Goal: Transaction & Acquisition: Download file/media

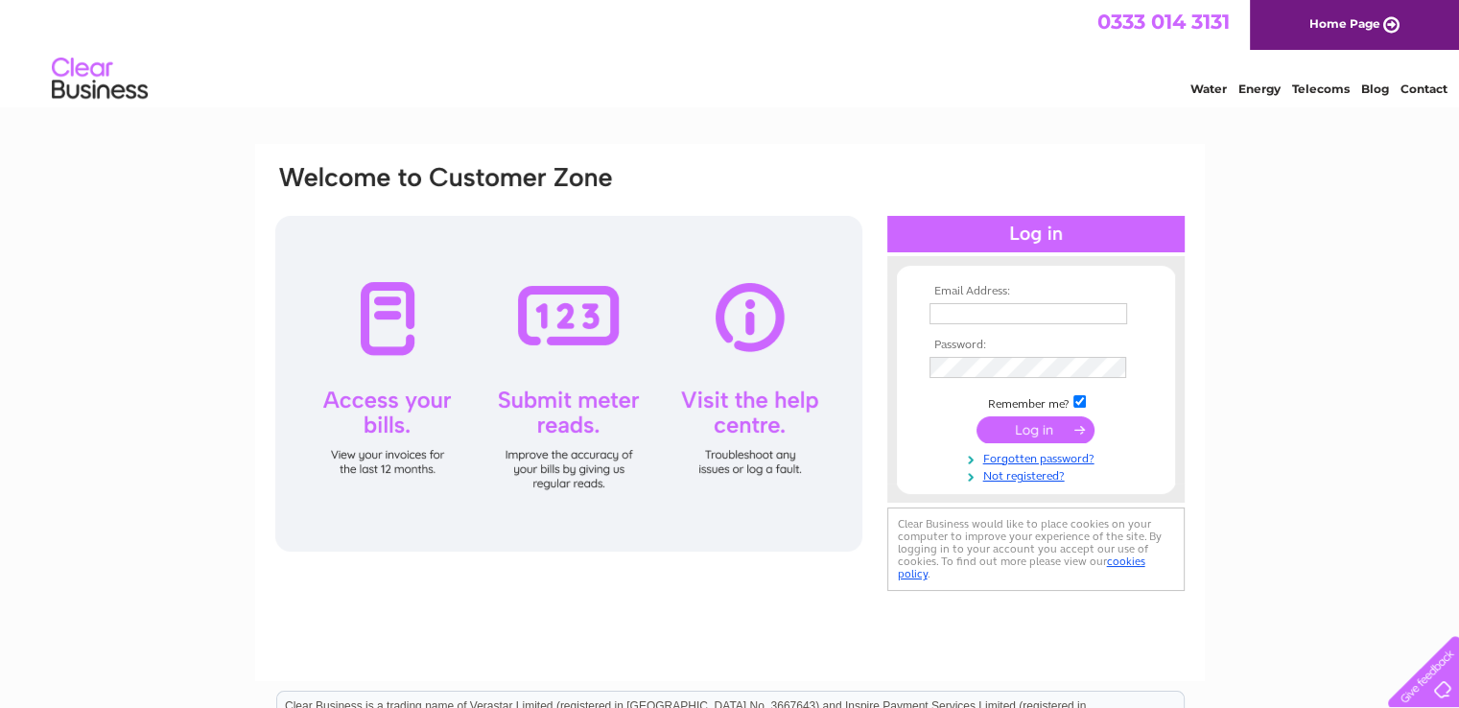
type input "[EMAIL_ADDRESS][DOMAIN_NAME]"
click at [1060, 434] on input "submit" at bounding box center [1036, 429] width 118 height 27
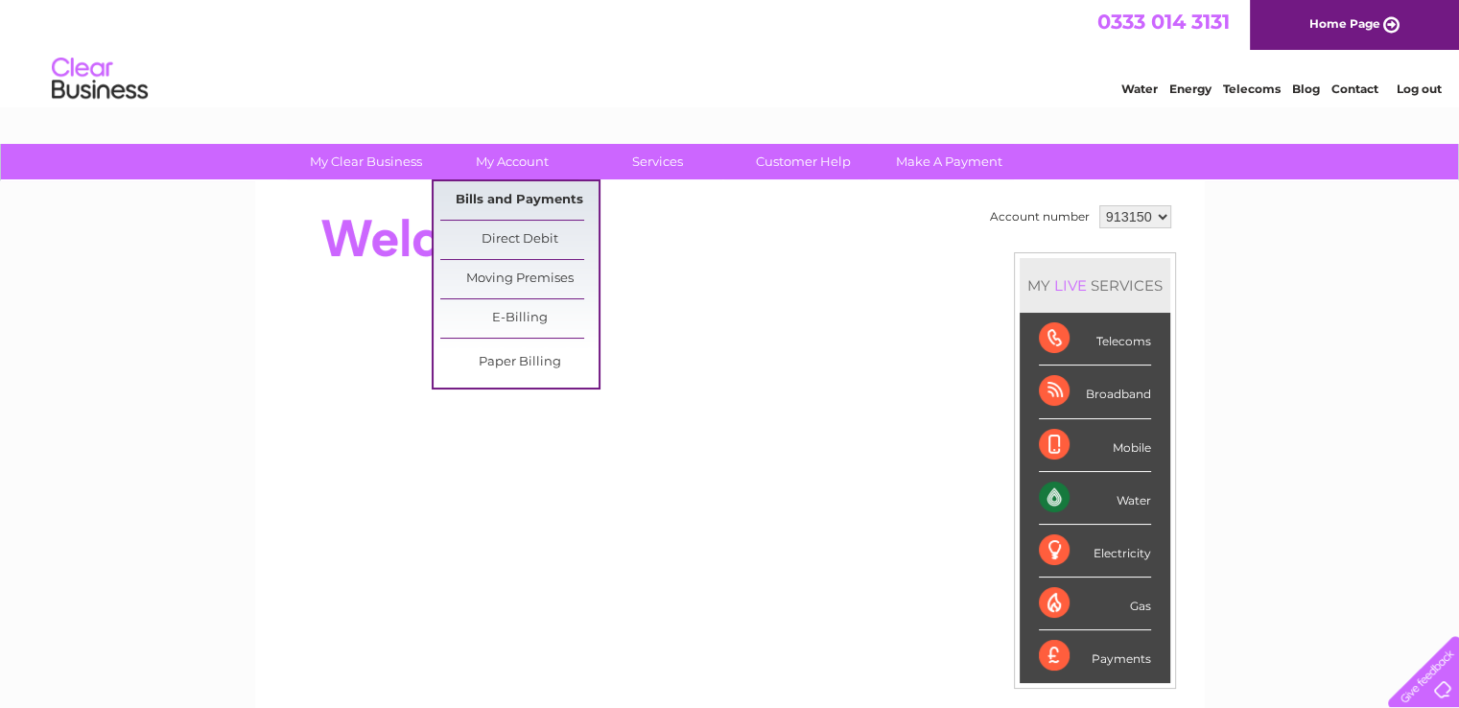
click at [508, 200] on link "Bills and Payments" at bounding box center [519, 200] width 158 height 38
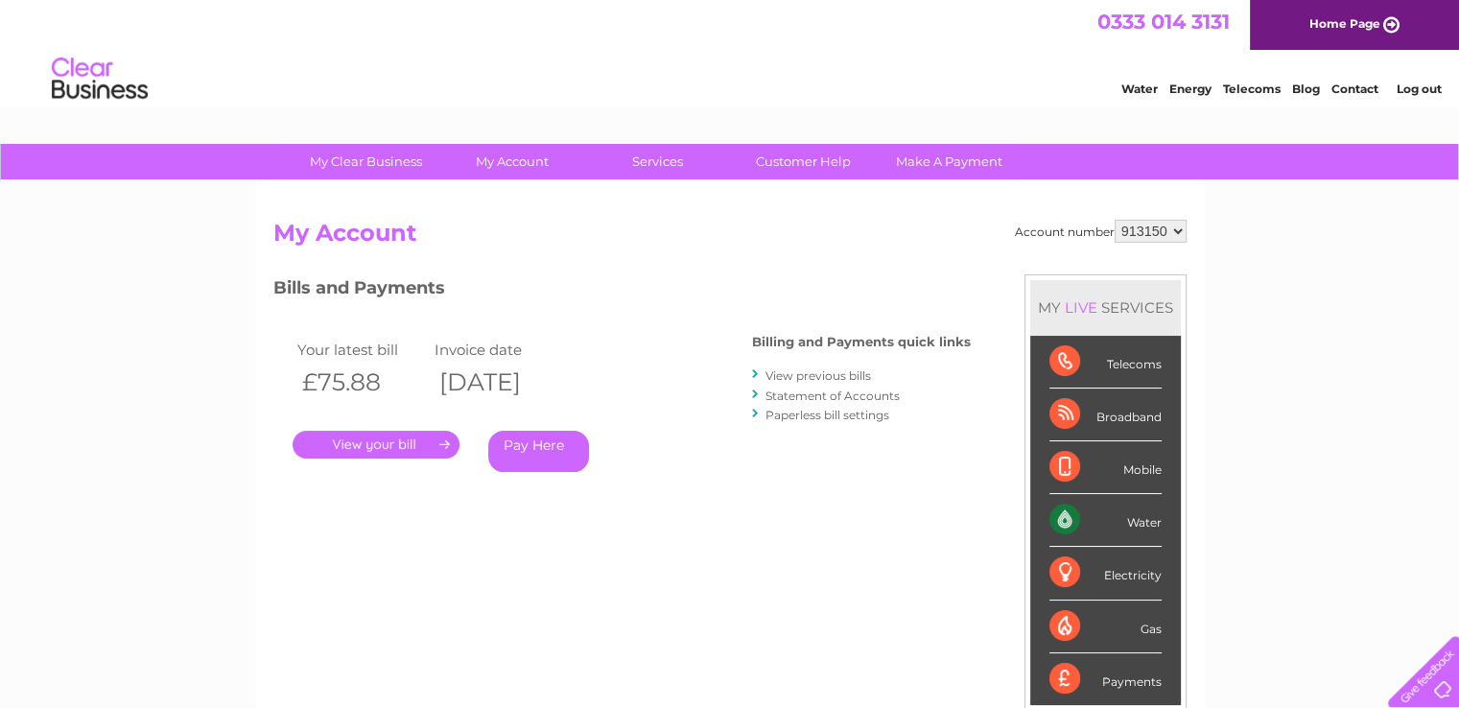
click at [392, 442] on link "." at bounding box center [376, 445] width 167 height 28
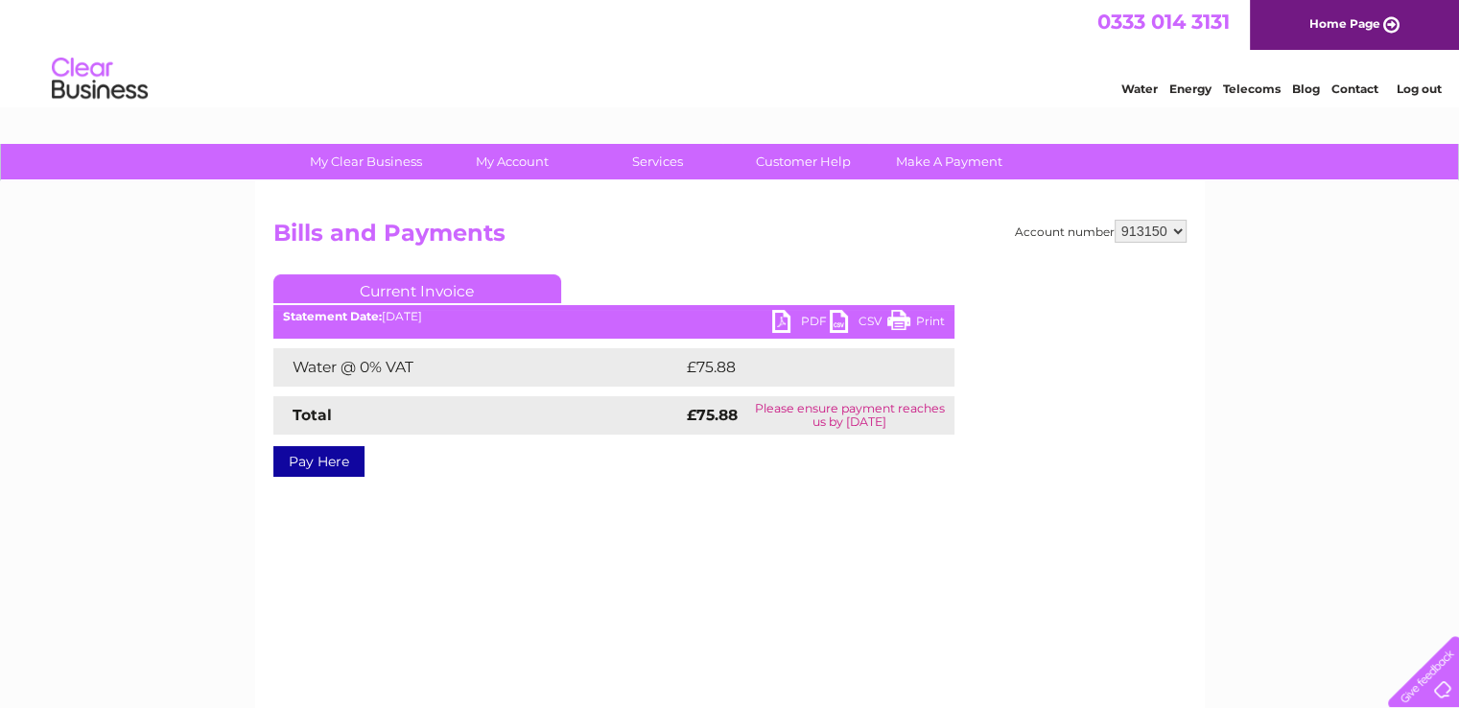
click at [791, 327] on link "PDF" at bounding box center [801, 324] width 58 height 28
click at [1174, 231] on select "913150 978599" at bounding box center [1151, 231] width 72 height 23
select select "978599"
click at [1115, 220] on select "913150 978599" at bounding box center [1151, 231] width 72 height 23
click at [802, 320] on link "PDF" at bounding box center [801, 324] width 58 height 28
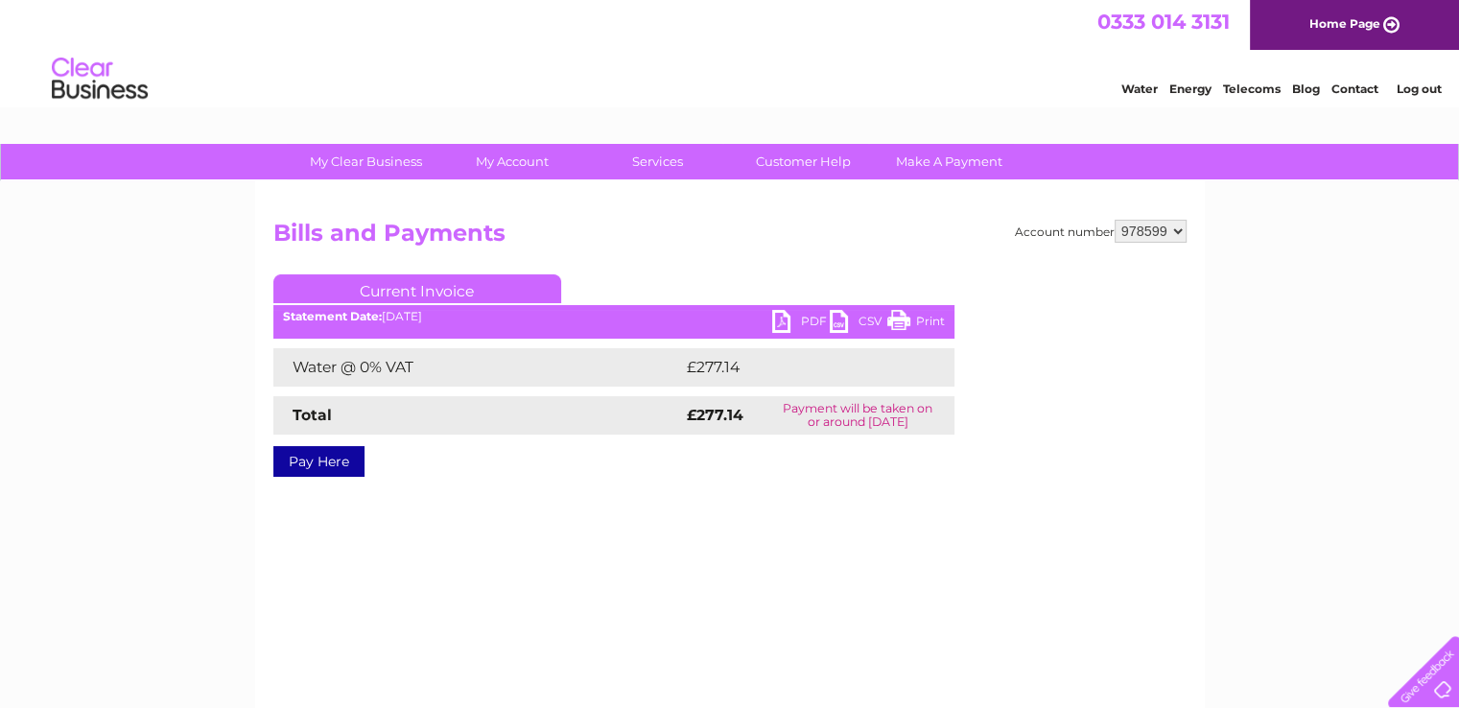
click at [802, 320] on link "PDF" at bounding box center [801, 324] width 58 height 28
